Goal: Information Seeking & Learning: Find specific page/section

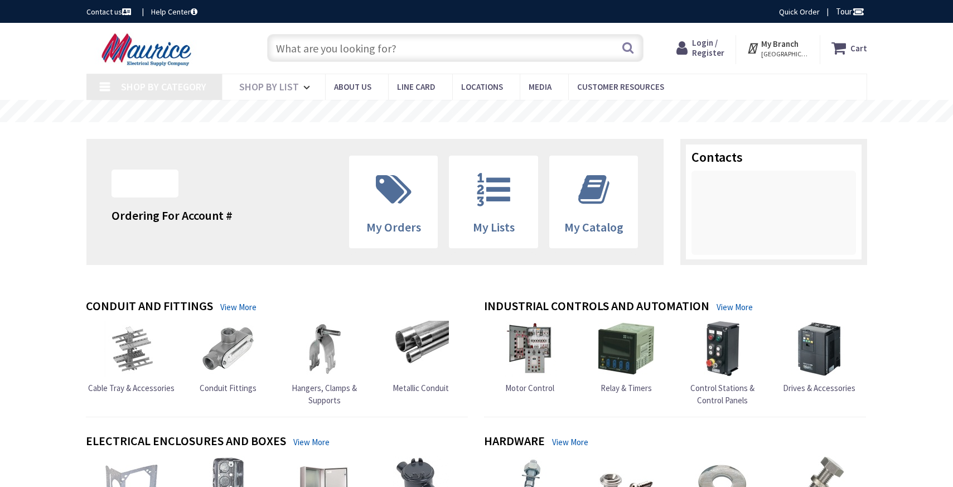
type input "[GEOGRAPHIC_DATA], [GEOGRAPHIC_DATA]"
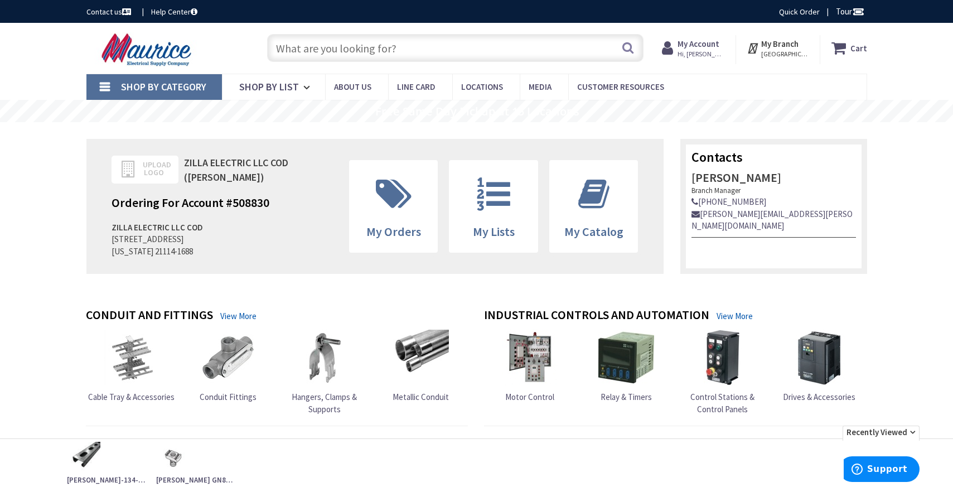
click at [357, 52] on input "text" at bounding box center [455, 48] width 376 height 28
click at [308, 47] on input "text" at bounding box center [455, 48] width 376 height 28
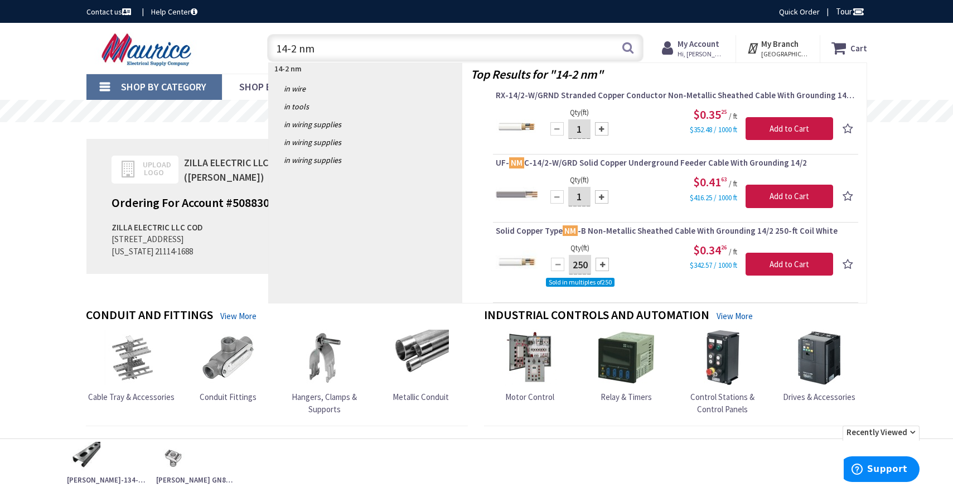
click at [286, 47] on input "14-2 nm" at bounding box center [455, 48] width 376 height 28
type input "12-2 nm"
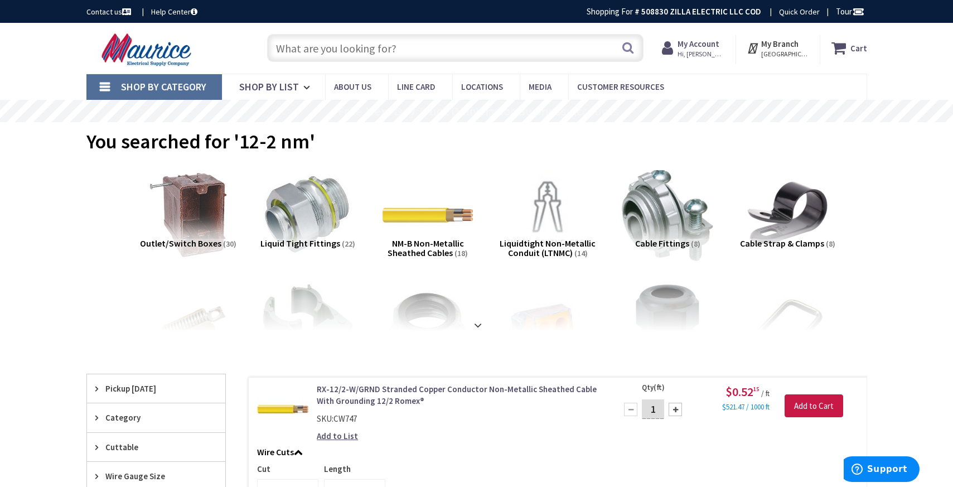
click at [353, 52] on input "text" at bounding box center [455, 48] width 376 height 28
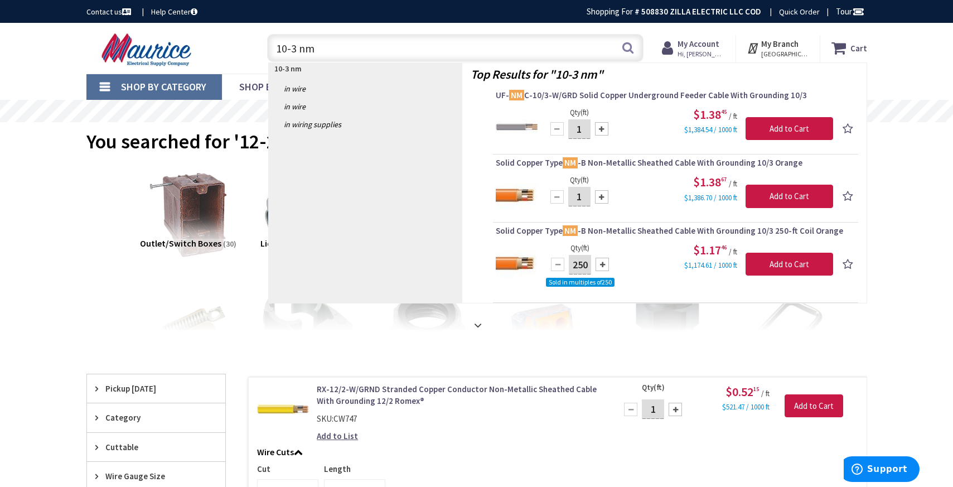
click at [285, 47] on input "10-3 nm" at bounding box center [455, 48] width 376 height 28
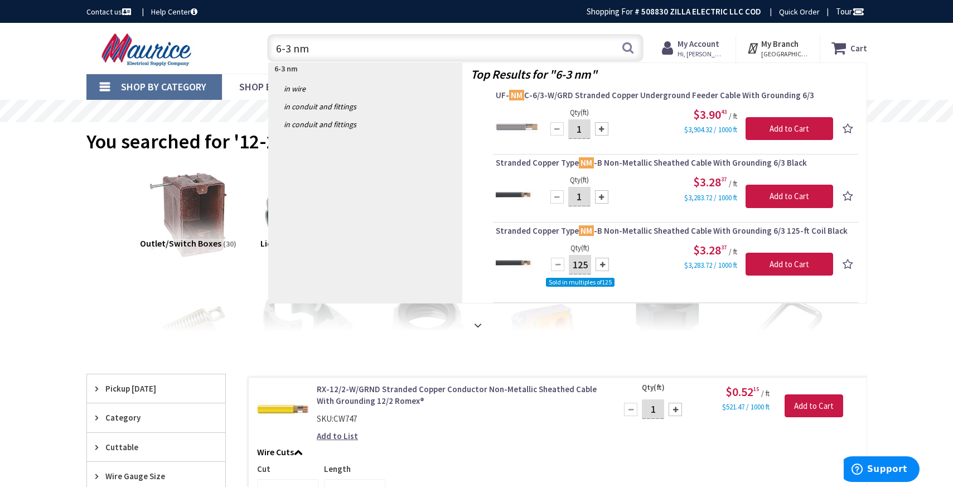
type input "6-3 nm"
